Goal: Navigation & Orientation: Go to known website

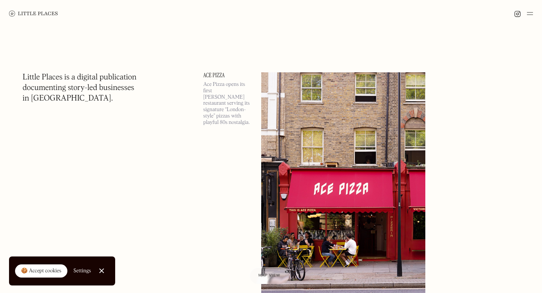
click at [45, 12] on img at bounding box center [33, 14] width 49 height 6
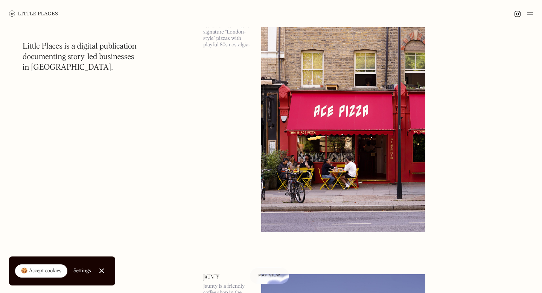
scroll to position [367, 0]
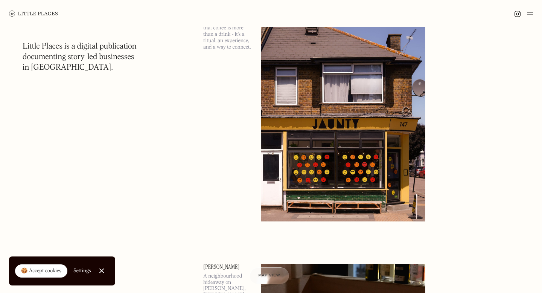
click at [38, 12] on img at bounding box center [33, 14] width 49 height 6
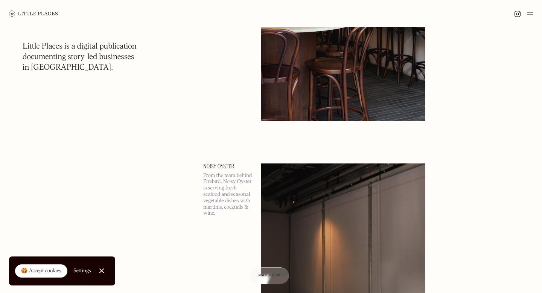
scroll to position [4752, 0]
